Goal: Transaction & Acquisition: Purchase product/service

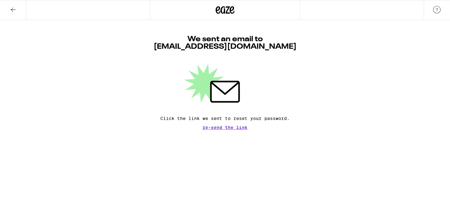
click at [225, 127] on span "Re-send the link" at bounding box center [225, 127] width 45 height 4
click at [228, 14] on icon at bounding box center [225, 9] width 19 height 11
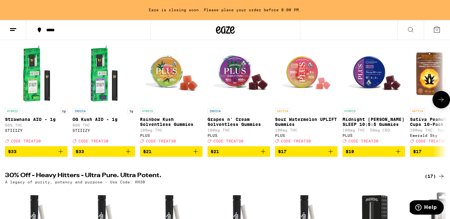
click at [111, 155] on span "$33" at bounding box center [104, 152] width 56 height 8
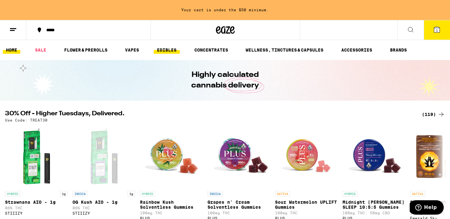
click at [170, 49] on link "EDIBLES" at bounding box center [167, 50] width 26 height 8
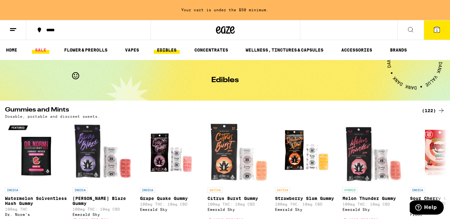
click at [42, 48] on link "SALE" at bounding box center [41, 50] width 18 height 8
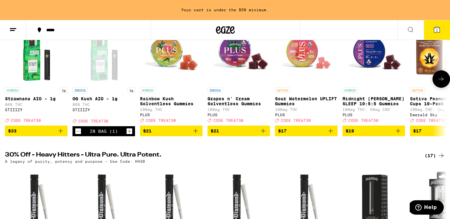
scroll to position [101, 0]
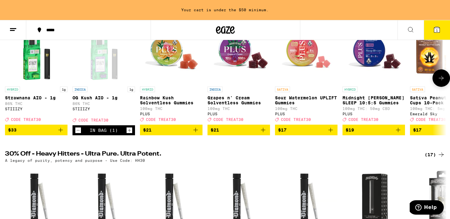
click at [160, 105] on p "Rainbow Kush Solventless Gummies" at bounding box center [171, 100] width 63 height 10
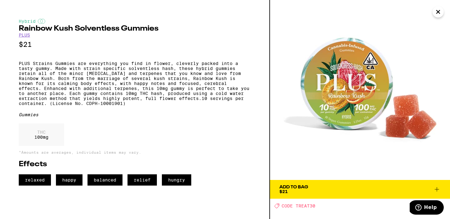
click at [300, 188] on div "Add To Bag" at bounding box center [294, 187] width 29 height 4
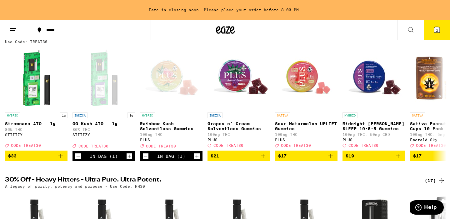
scroll to position [75, 0]
click at [368, 160] on span "$19" at bounding box center [374, 156] width 56 height 8
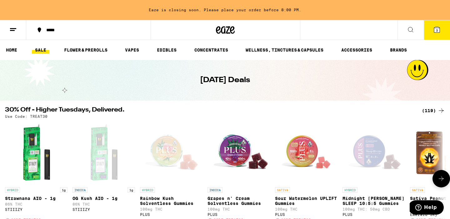
scroll to position [0, 0]
click at [129, 50] on link "VAPES" at bounding box center [132, 50] width 20 height 8
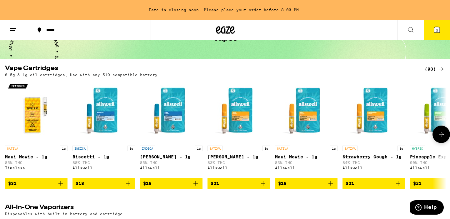
scroll to position [43, 0]
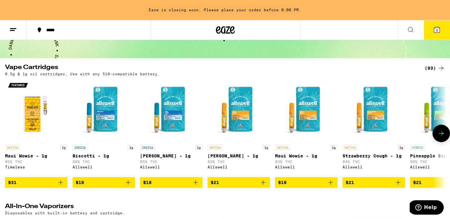
click at [421, 179] on span "$21" at bounding box center [441, 183] width 56 height 8
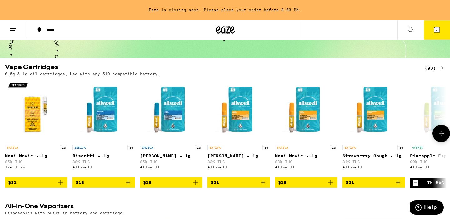
click at [162, 179] on span "$18" at bounding box center [171, 183] width 56 height 8
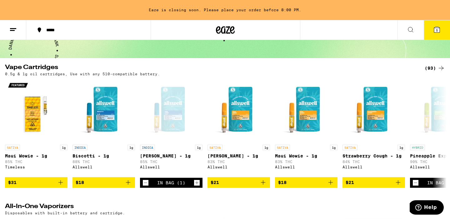
click at [436, 30] on span "5" at bounding box center [437, 30] width 2 height 4
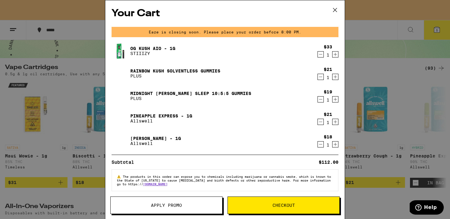
click at [278, 205] on span "Checkout" at bounding box center [284, 205] width 23 height 4
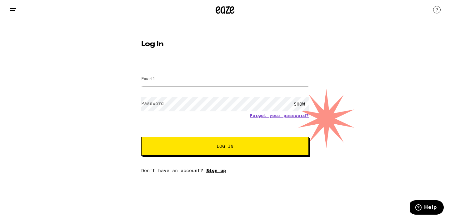
click at [214, 172] on link "Sign up" at bounding box center [216, 170] width 20 height 5
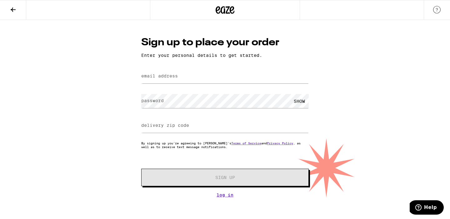
click at [157, 77] on label "email address" at bounding box center [159, 75] width 37 height 5
type input "sofiaramiro2020@gmail.com"
click at [297, 101] on div "SHOW" at bounding box center [299, 101] width 19 height 14
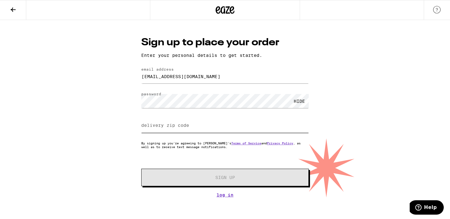
click at [170, 122] on input "delivery zip code" at bounding box center [225, 126] width 168 height 14
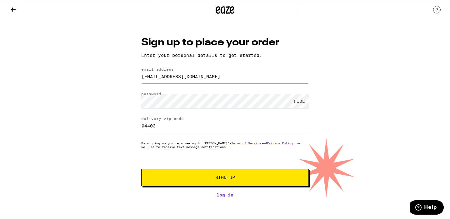
type input "94403"
click at [210, 179] on span "Sign Up" at bounding box center [225, 177] width 124 height 4
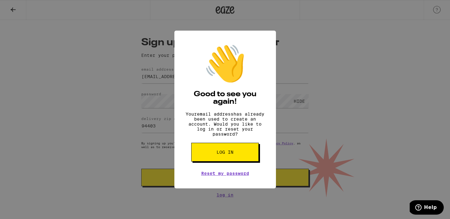
click at [228, 154] on span "Log in" at bounding box center [225, 152] width 17 height 4
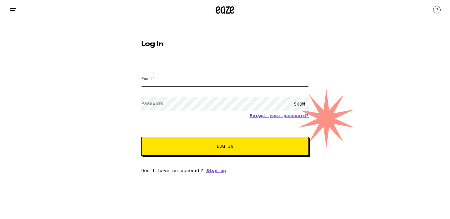
click at [162, 78] on input "Email" at bounding box center [225, 79] width 168 height 14
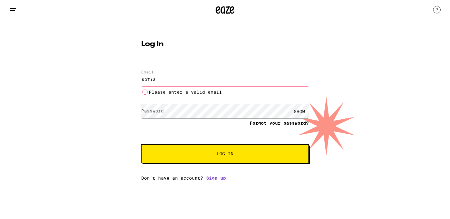
click at [266, 116] on form "Email Email sofia Please enter a valid email Password Password SHOW Forgot your…" at bounding box center [225, 113] width 168 height 99
click at [165, 77] on input "sofia" at bounding box center [225, 79] width 168 height 14
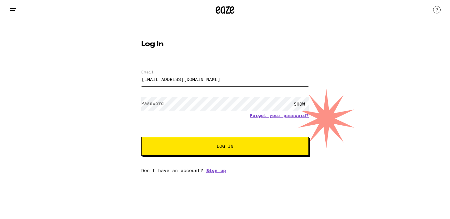
type input "sofiaramiro2020@gmail.com"
click at [277, 116] on form "Email Email sofiaramiro2020@gmail.com Password Password SHOW Forgot your passwo…" at bounding box center [225, 110] width 168 height 92
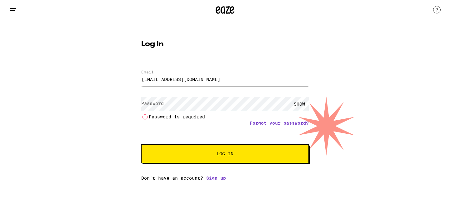
click at [274, 118] on li "Password is required" at bounding box center [225, 117] width 168 height 8
click at [272, 125] on link "Forgot your password?" at bounding box center [279, 123] width 59 height 5
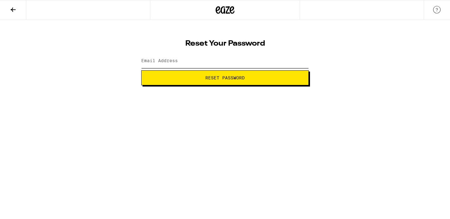
click at [186, 66] on input "Email Address" at bounding box center [225, 61] width 168 height 14
type input "sofiaramiro2020@gmail.com"
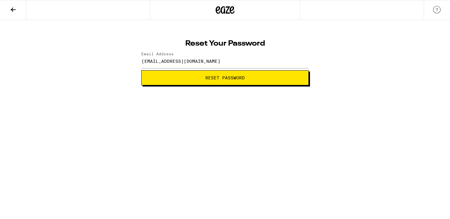
click at [229, 81] on button "Reset Password" at bounding box center [225, 77] width 168 height 15
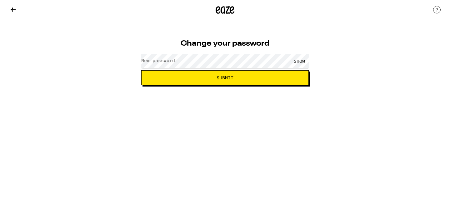
click at [157, 62] on label "New password" at bounding box center [158, 60] width 34 height 5
click at [296, 63] on div "SHOW" at bounding box center [299, 61] width 19 height 14
click at [228, 77] on span "Submit" at bounding box center [225, 78] width 17 height 4
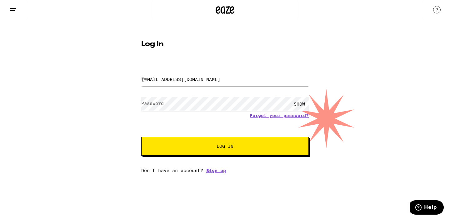
click at [225, 147] on button "Log In" at bounding box center [225, 146] width 168 height 19
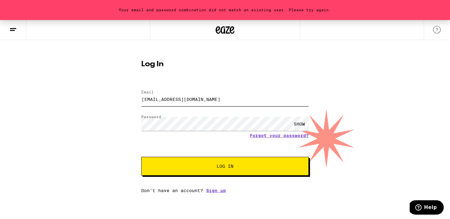
drag, startPoint x: 210, startPoint y: 102, endPoint x: 62, endPoint y: 105, distance: 148.9
click at [62, 105] on div "Your email and password combination did not match an existing user. Please try …" at bounding box center [225, 106] width 450 height 173
type input "[EMAIL_ADDRESS][DOMAIN_NAME]"
click at [197, 170] on button "Log In" at bounding box center [225, 166] width 168 height 19
click at [300, 123] on div "SHOW" at bounding box center [299, 124] width 19 height 14
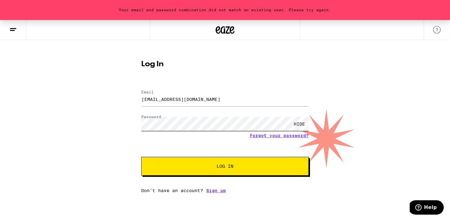
click at [97, 119] on div "Your email and password combination did not match an existing user. Please try …" at bounding box center [225, 106] width 450 height 173
click at [225, 167] on button "Log In" at bounding box center [225, 166] width 168 height 19
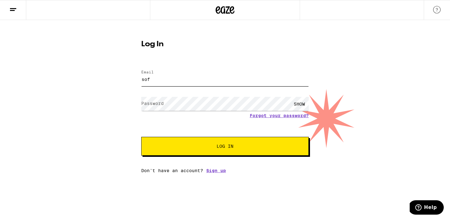
type input "[EMAIL_ADDRESS][DOMAIN_NAME]"
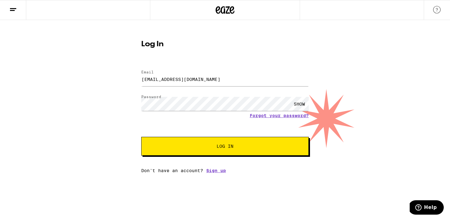
click at [213, 146] on span "Log In" at bounding box center [225, 146] width 117 height 4
